Goal: Transaction & Acquisition: Purchase product/service

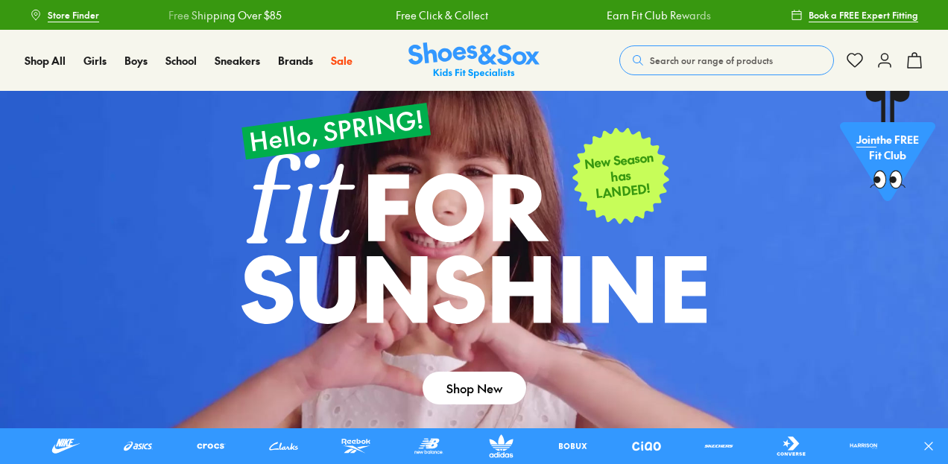
click at [730, 60] on span "Search our range of products" at bounding box center [711, 60] width 123 height 13
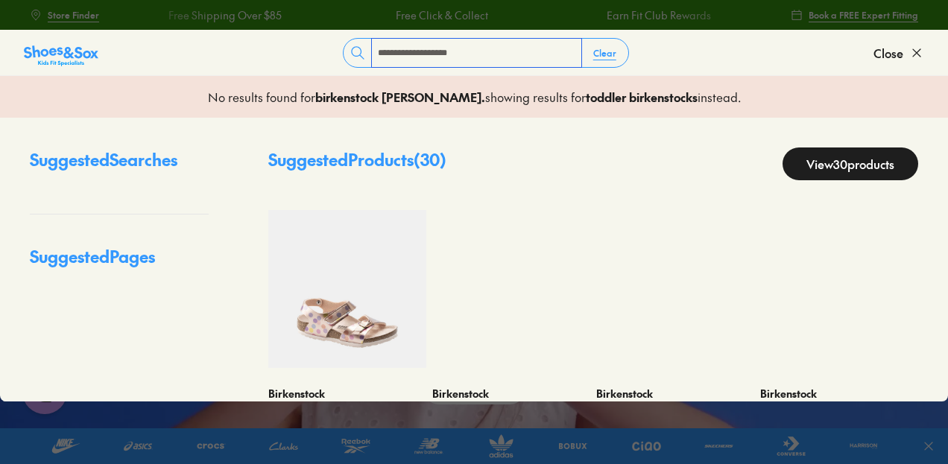
type input "**********"
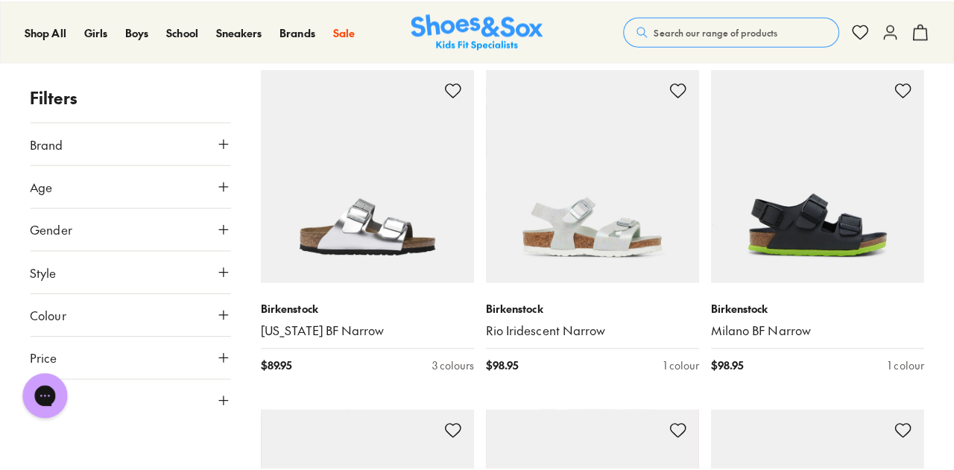
scroll to position [873, 0]
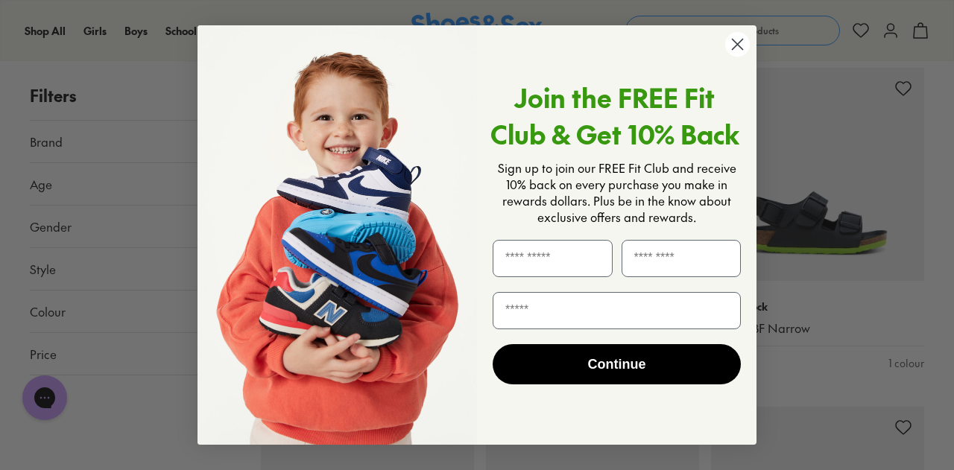
drag, startPoint x: 952, startPoint y: 23, endPoint x: 937, endPoint y: 144, distance: 121.6
click at [736, 42] on circle "Close dialog" at bounding box center [737, 44] width 25 height 25
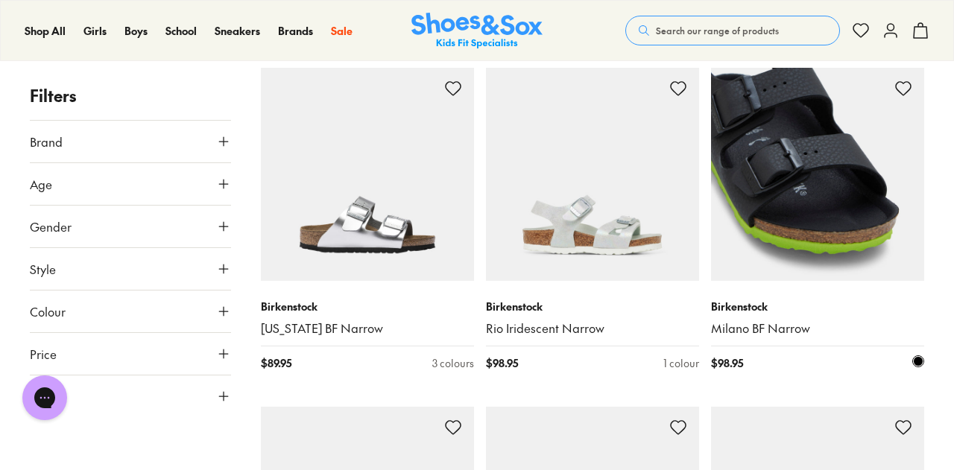
type input "***"
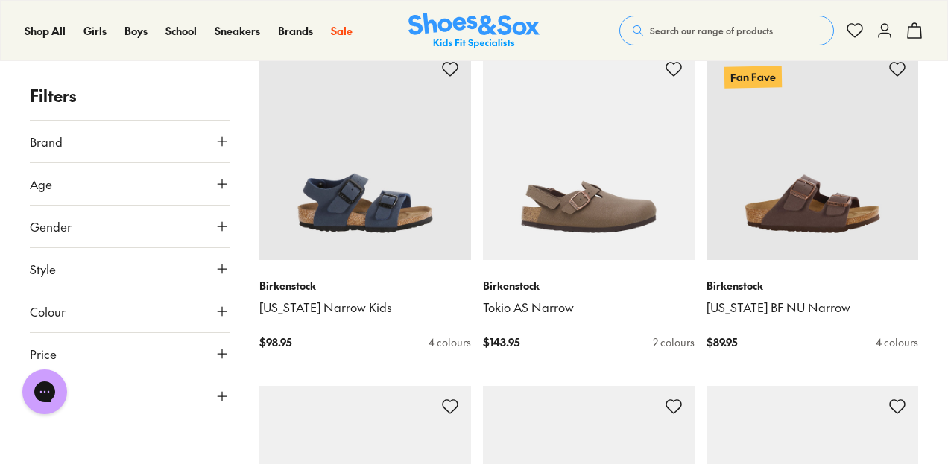
scroll to position [1551, 0]
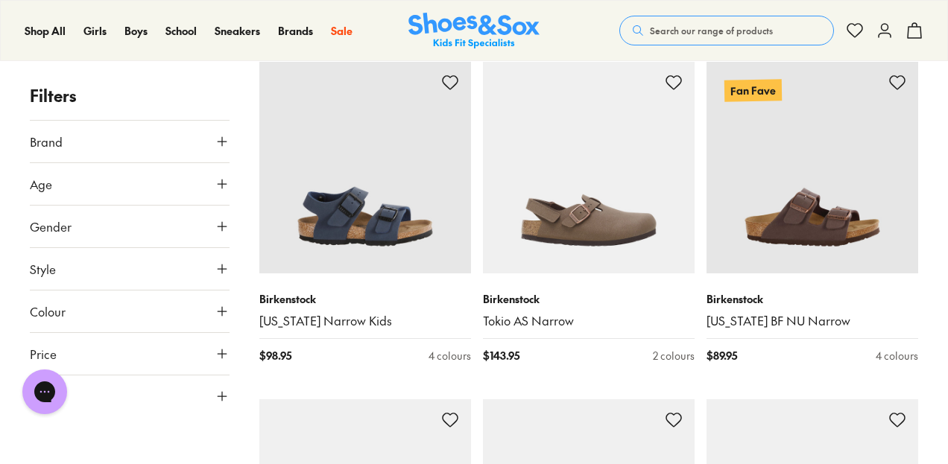
click at [943, 186] on div "Filters Brand Birkenstock ( 29 ) Age Youth ( 29 ) Gender All Boys Girls Unisex …" at bounding box center [474, 390] width 948 height 3417
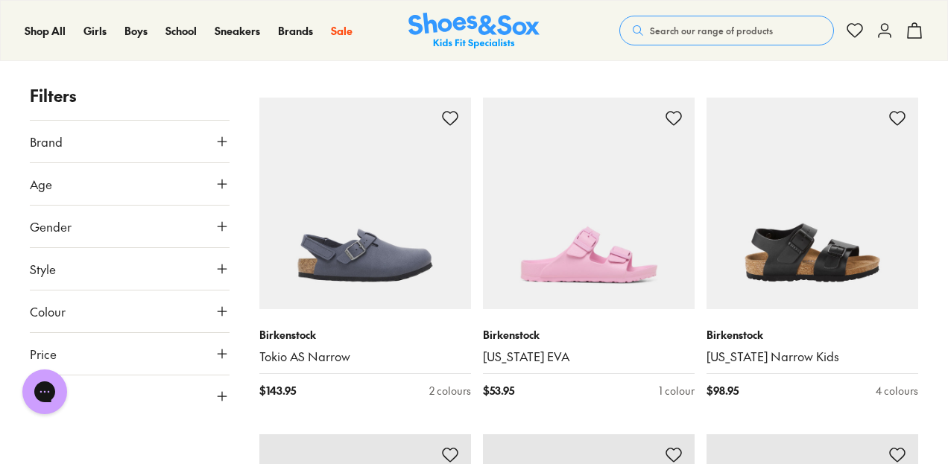
scroll to position [2218, 0]
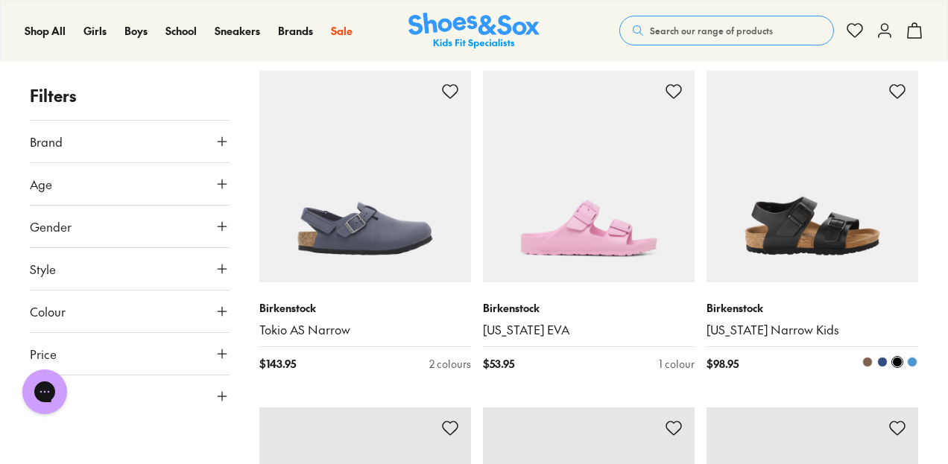
click at [838, 257] on img at bounding box center [812, 177] width 212 height 212
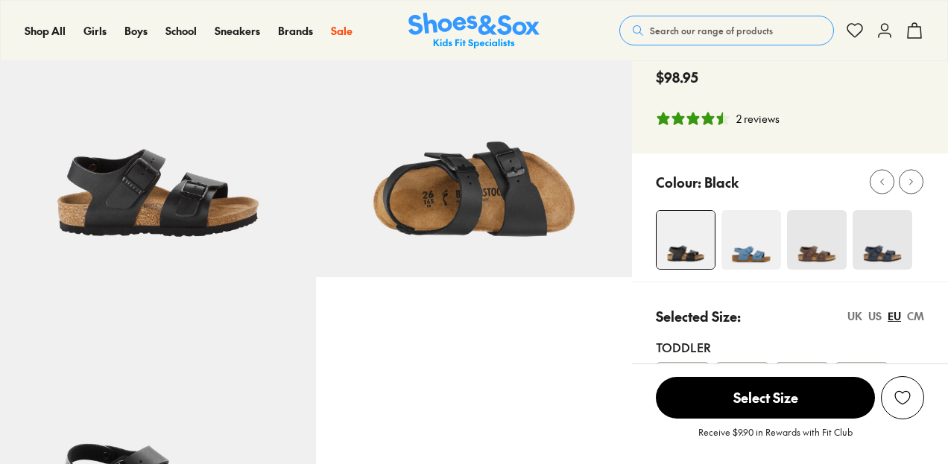
scroll to position [157, 0]
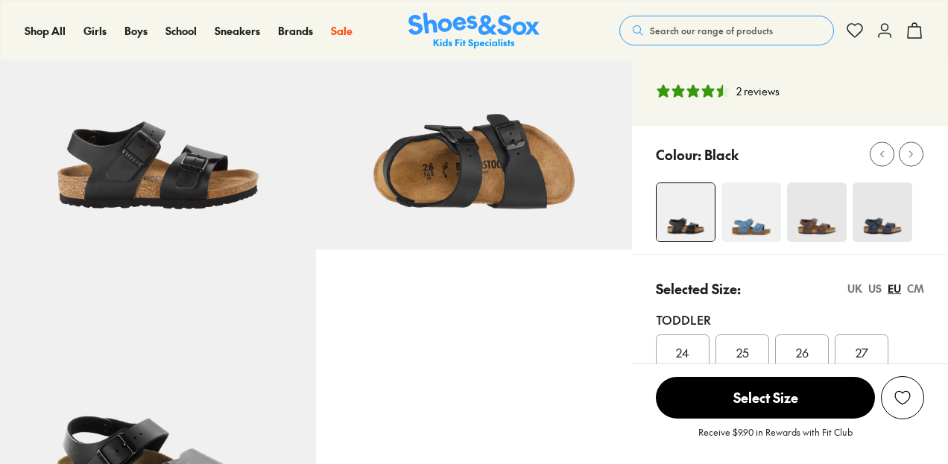
select select "*"
drag, startPoint x: 949, startPoint y: 64, endPoint x: 949, endPoint y: 141, distance: 76.8
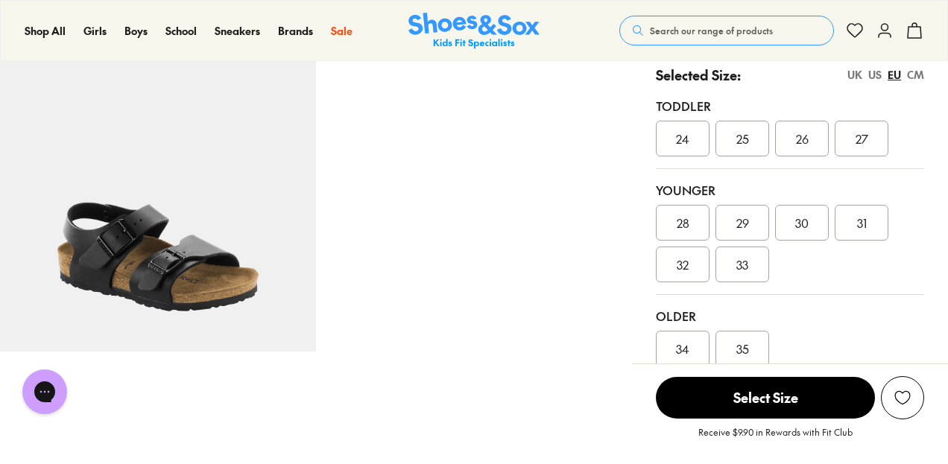
scroll to position [364, 0]
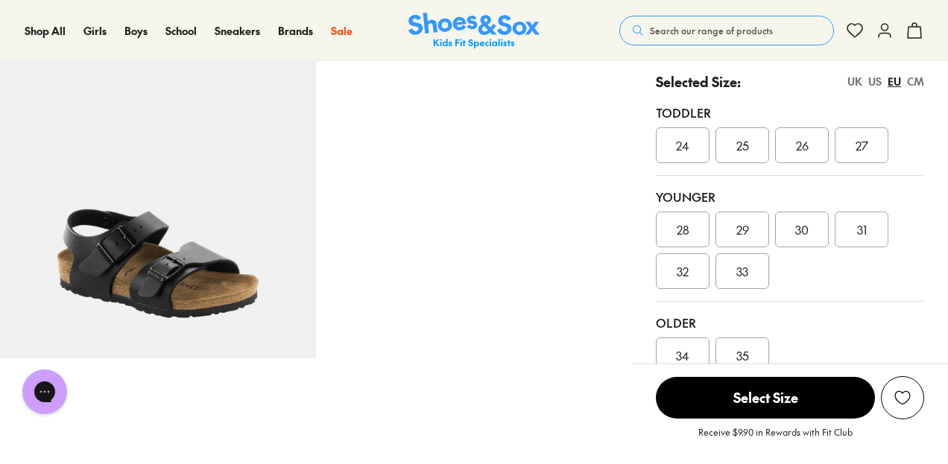
click at [855, 87] on div "UK" at bounding box center [854, 82] width 15 height 16
click at [727, 158] on div "08" at bounding box center [742, 145] width 54 height 36
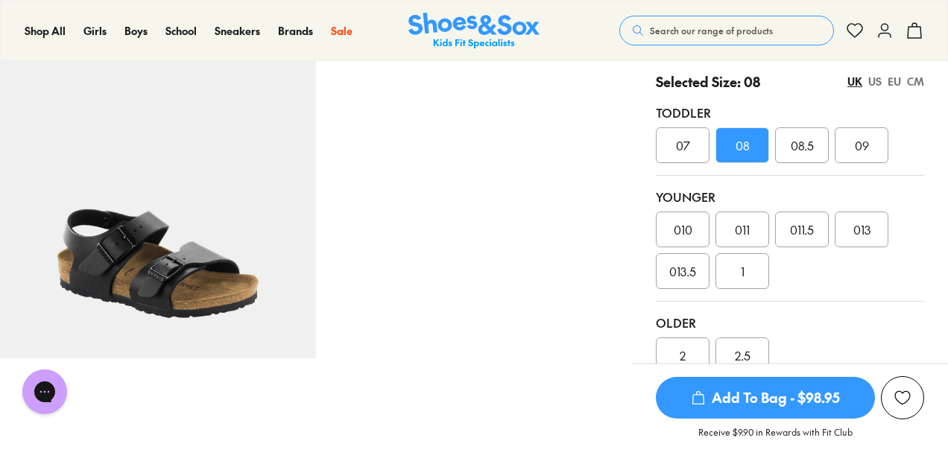
click at [893, 80] on div "EU" at bounding box center [893, 82] width 13 height 16
click at [671, 407] on span "Add To Bag - $98.95" at bounding box center [765, 398] width 219 height 42
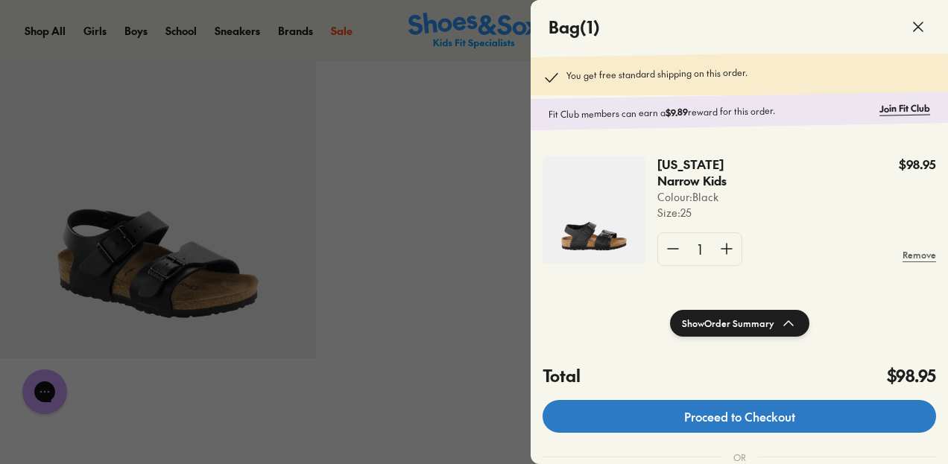
click at [671, 407] on link "Proceed to Checkout" at bounding box center [738, 416] width 393 height 33
